Goal: Task Accomplishment & Management: Use online tool/utility

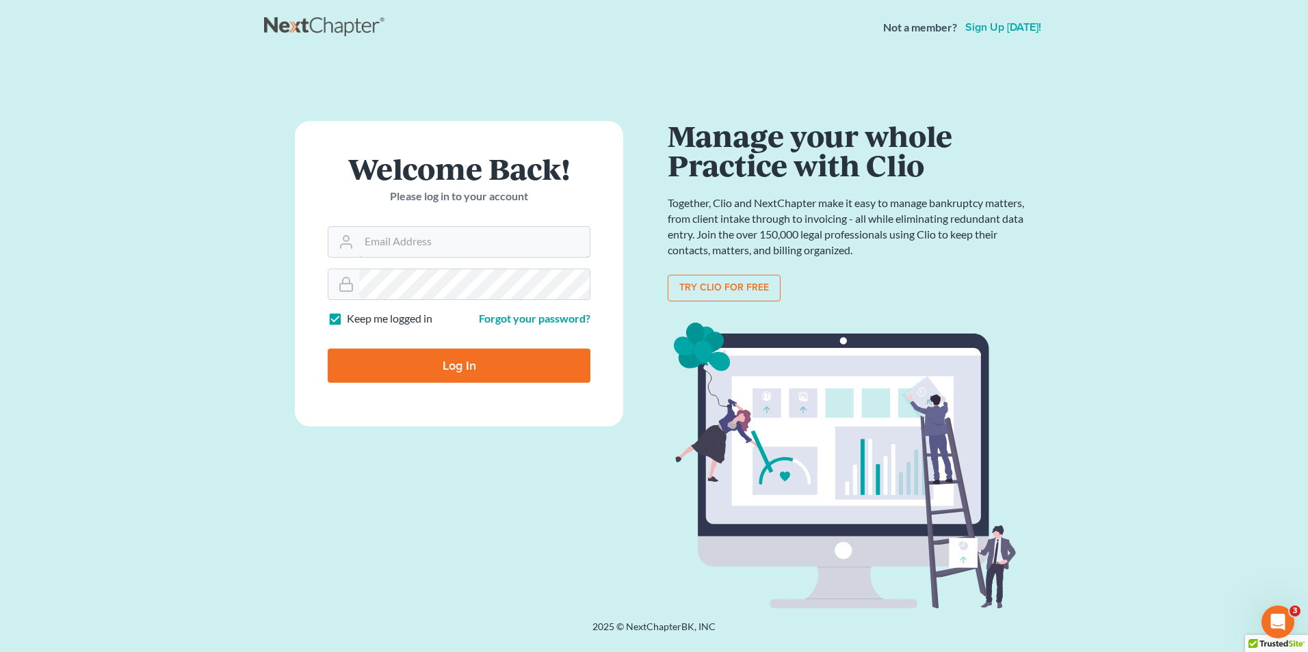
type input "lmh@dimentfirm.com"
click at [362, 368] on input "Log In" at bounding box center [459, 366] width 263 height 34
type input "Thinking..."
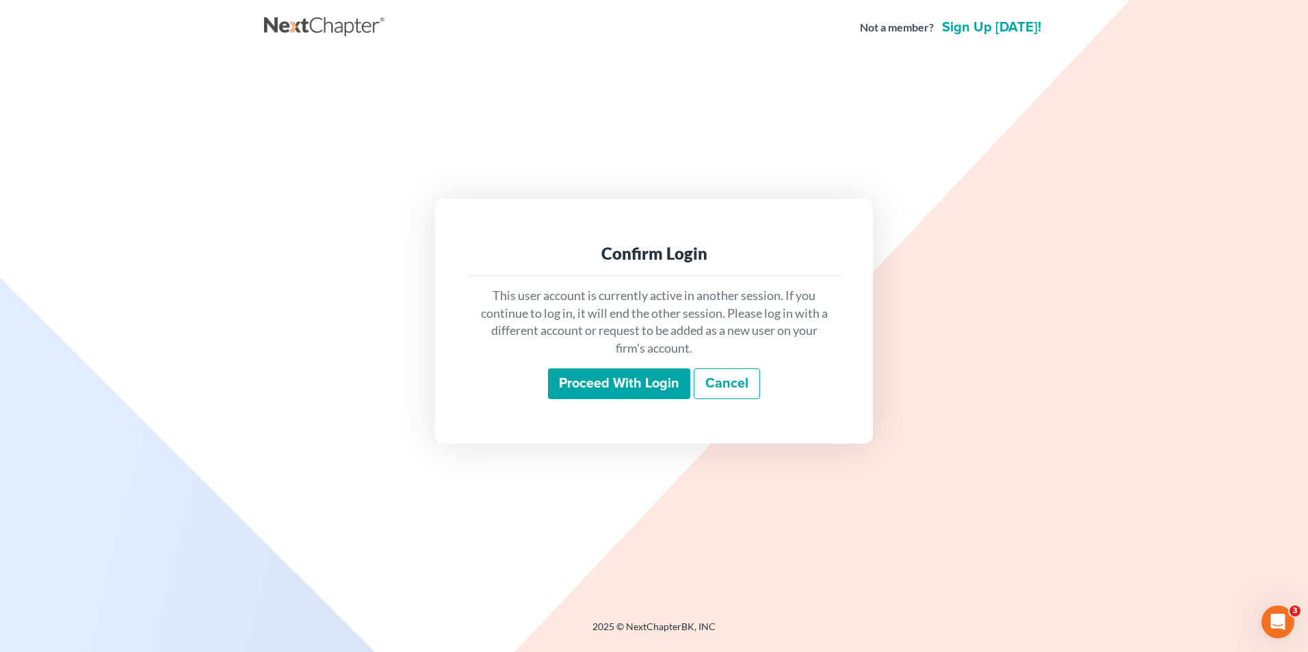
click at [611, 388] on input "Proceed with login" at bounding box center [619, 384] width 142 height 31
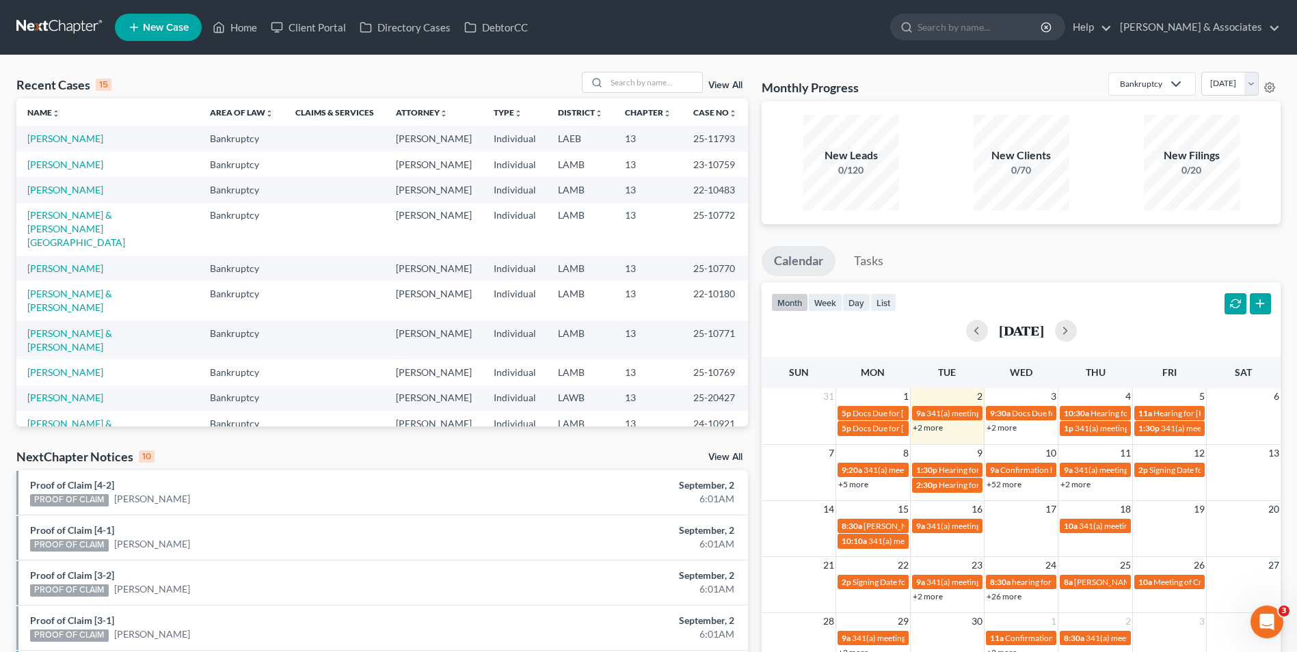
click at [992, 430] on link "+2 more" at bounding box center [1002, 428] width 30 height 10
